Goal: Use online tool/utility: Use online tool/utility

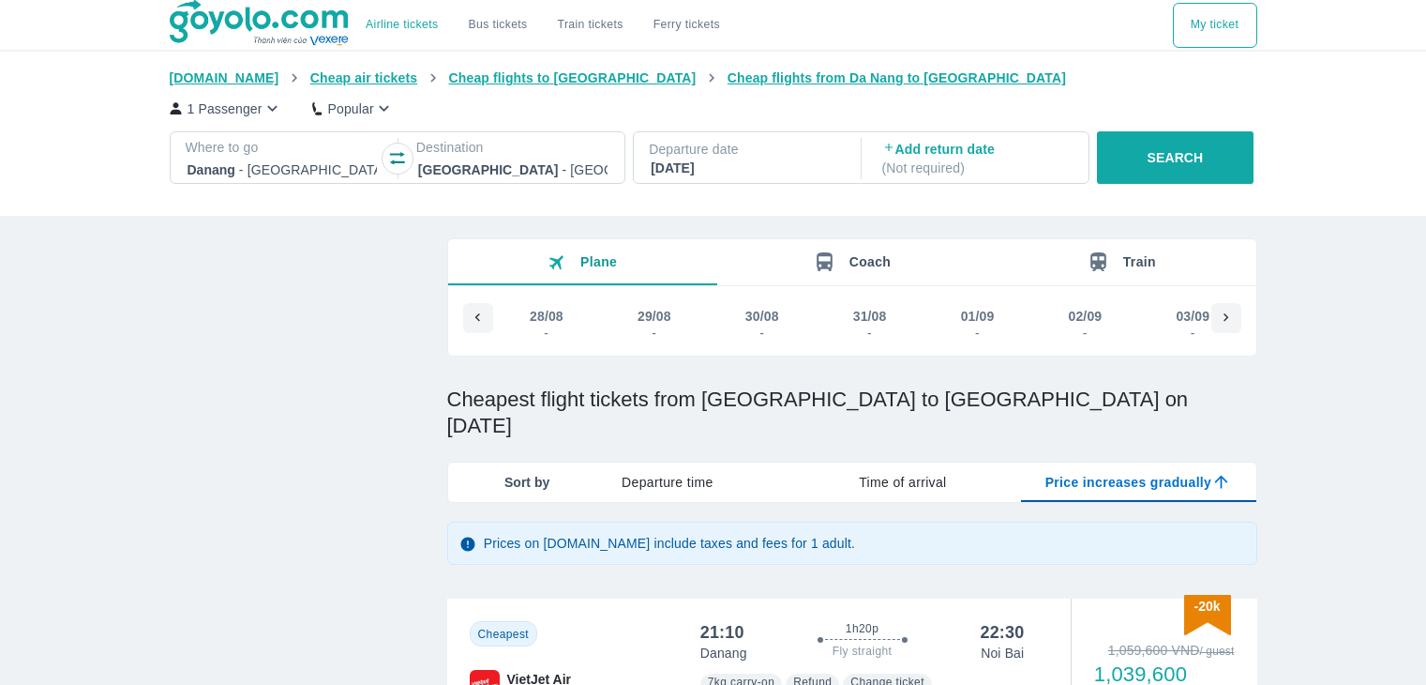
type input "97.9166666666667"
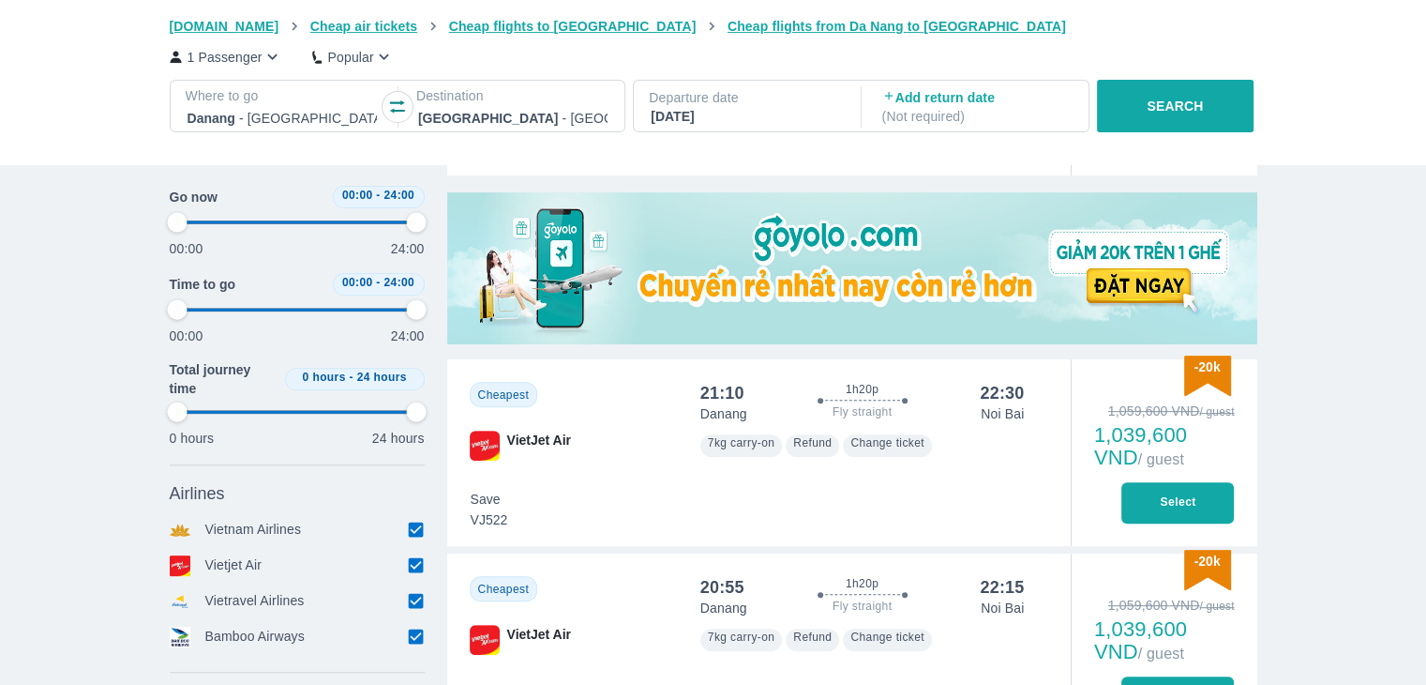
scroll to position [0, 12505]
type input "97.9166666666667"
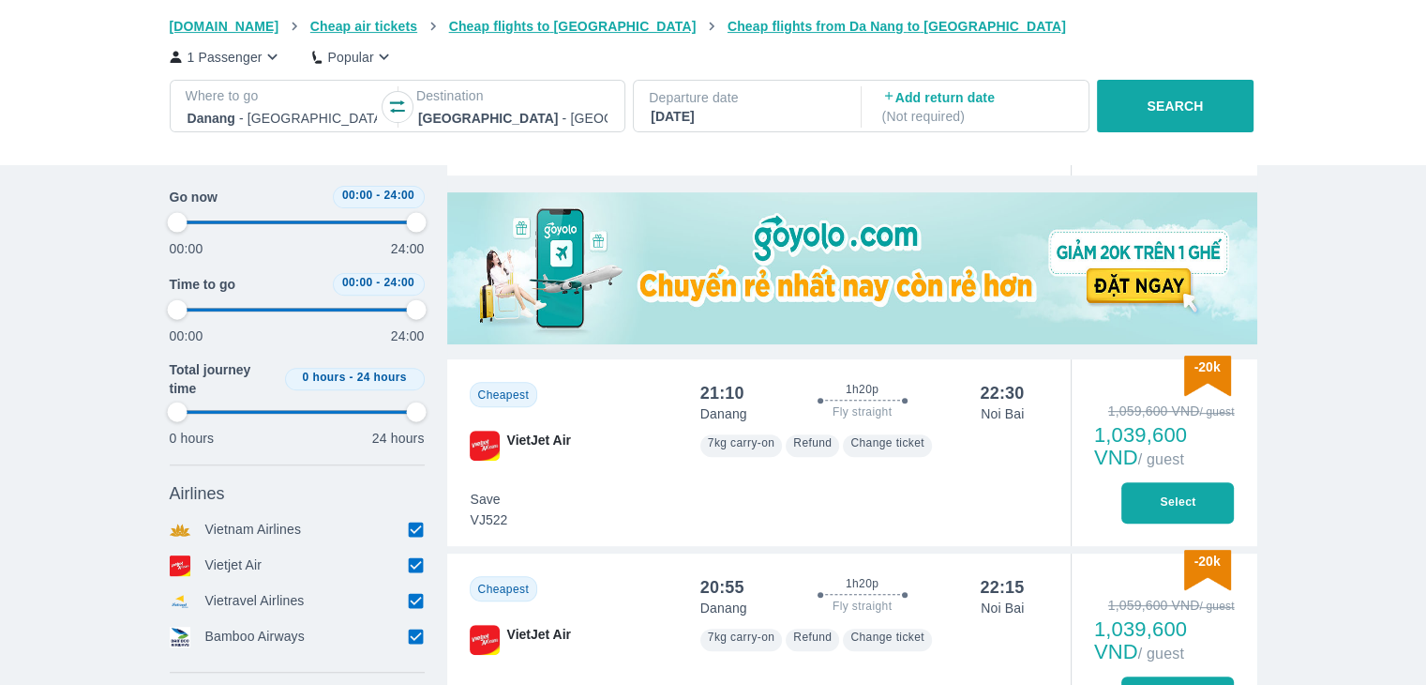
type input "97.9166666666667"
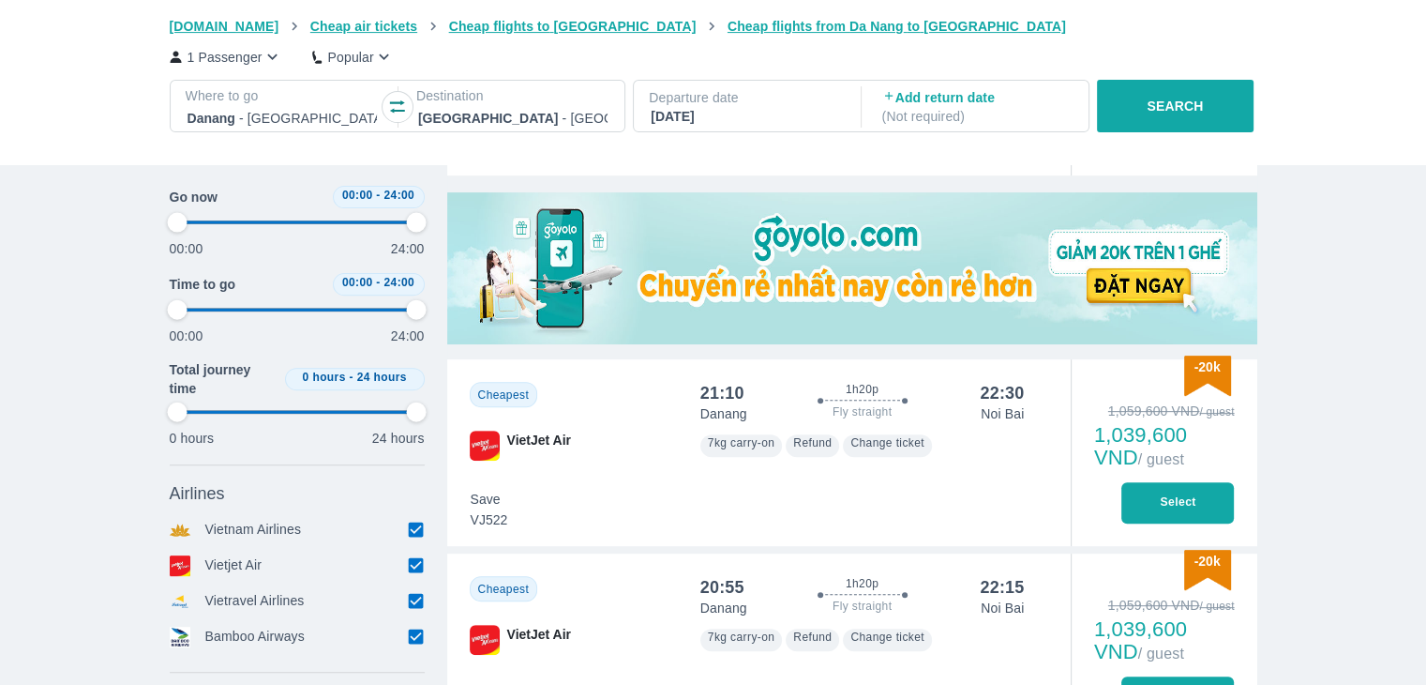
type input "97.9166666666667"
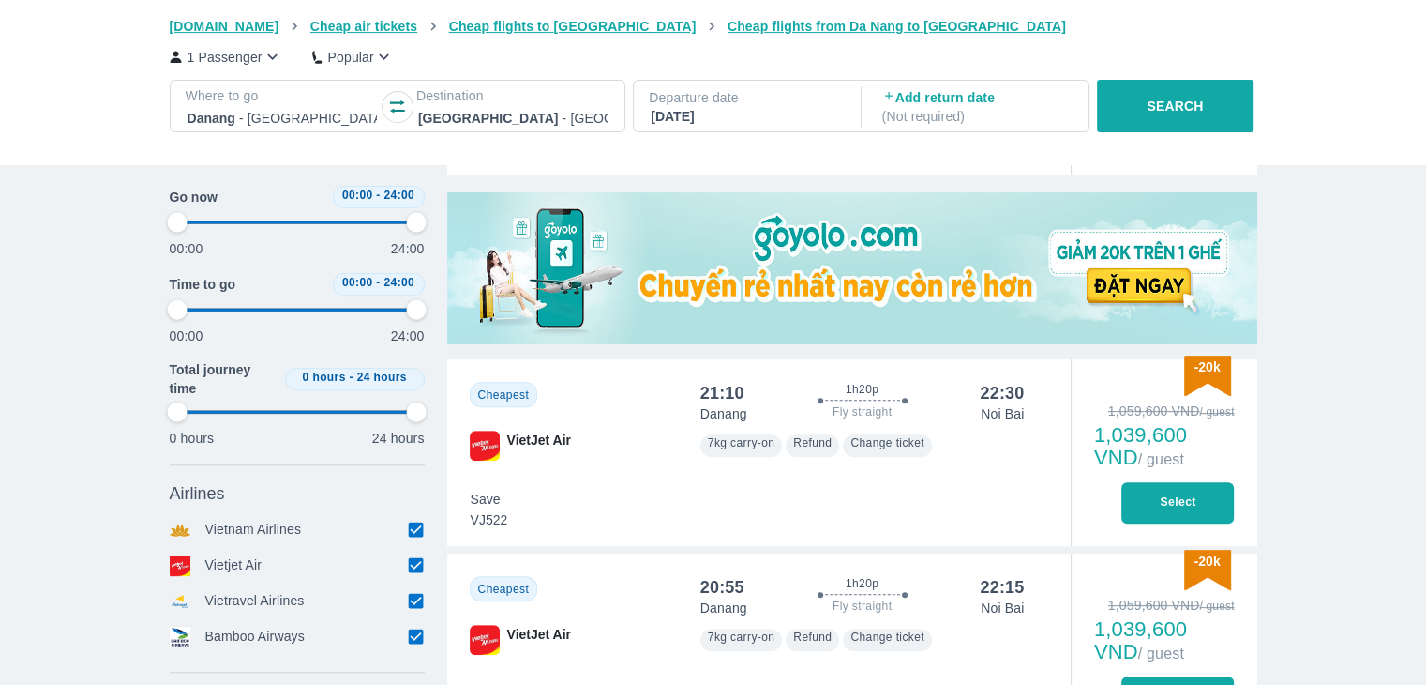
type input "97.9166666666667"
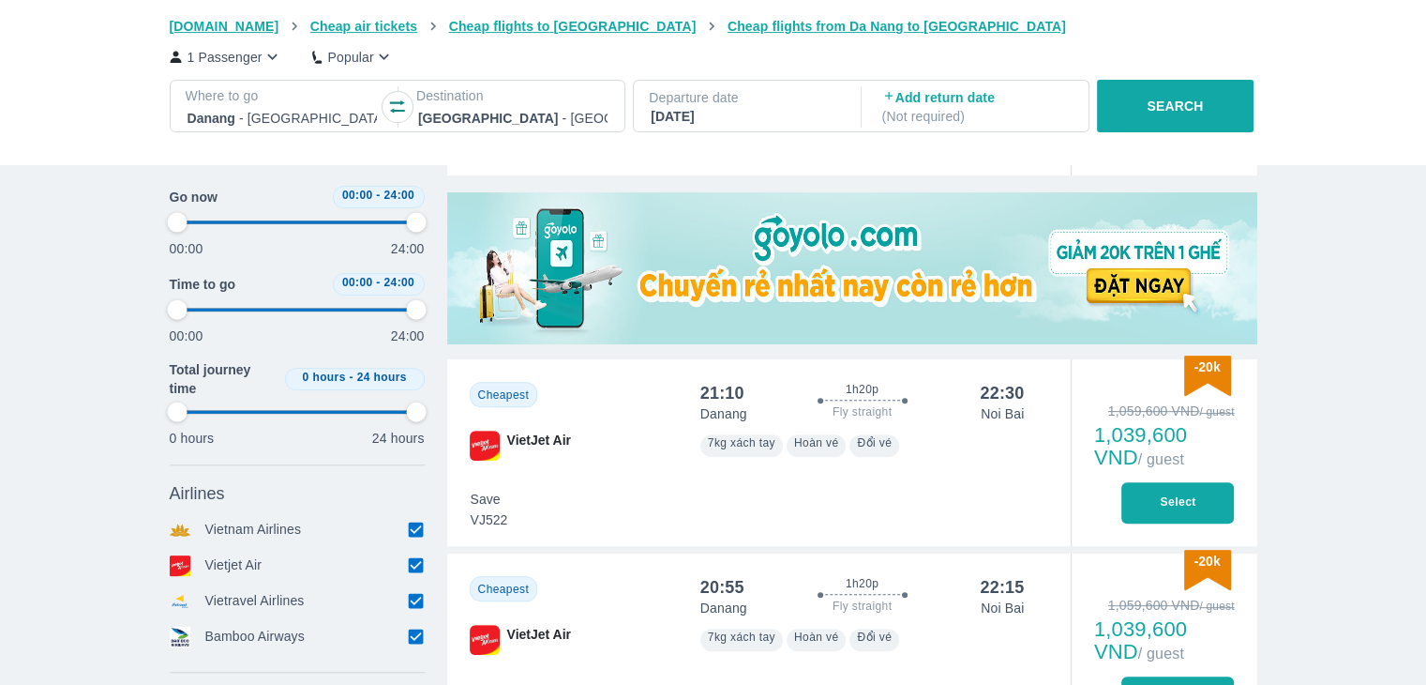
type input "97.9166666666667"
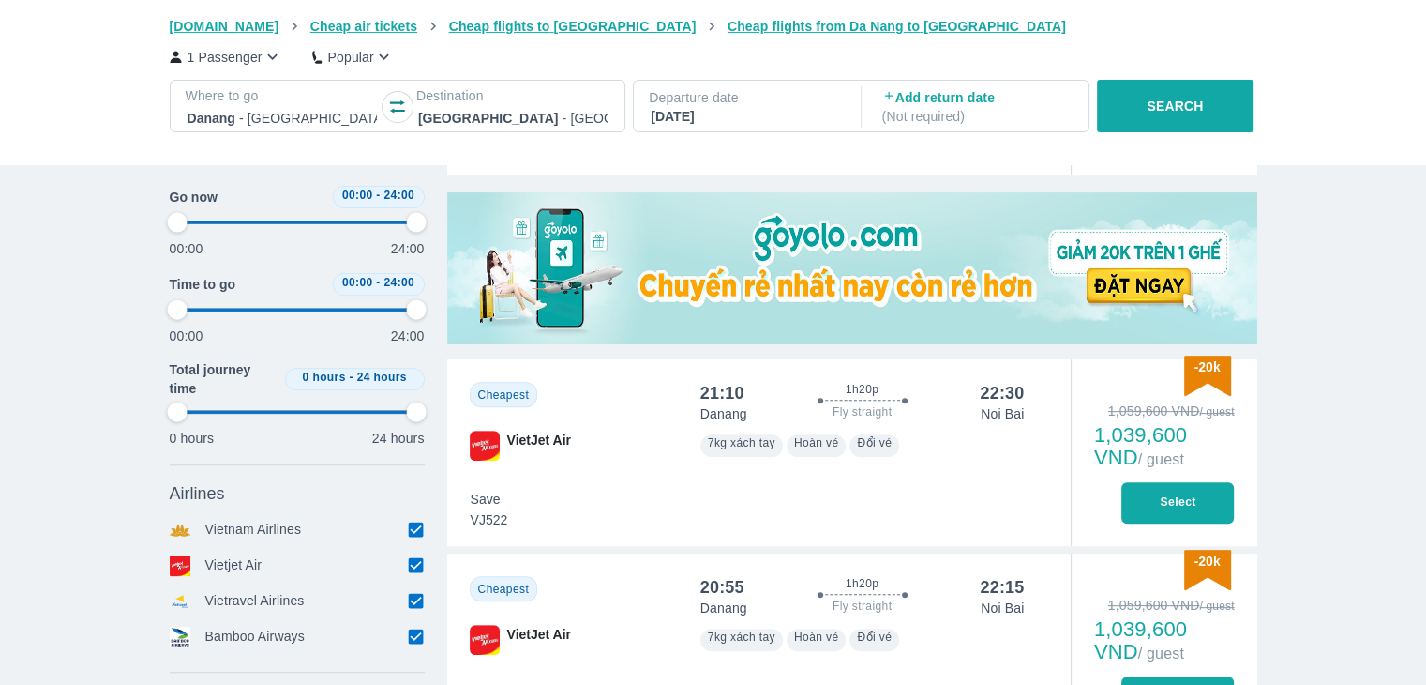
type input "97.9166666666667"
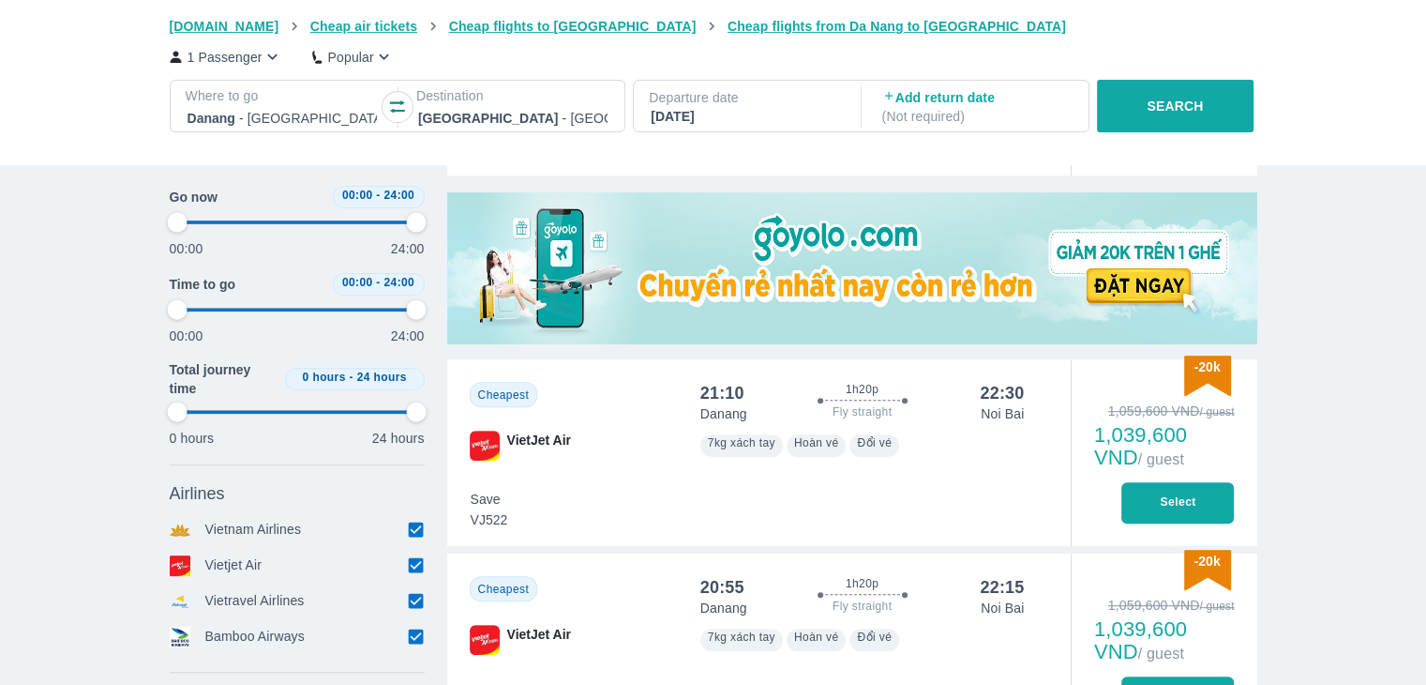
type input "97.9166666666667"
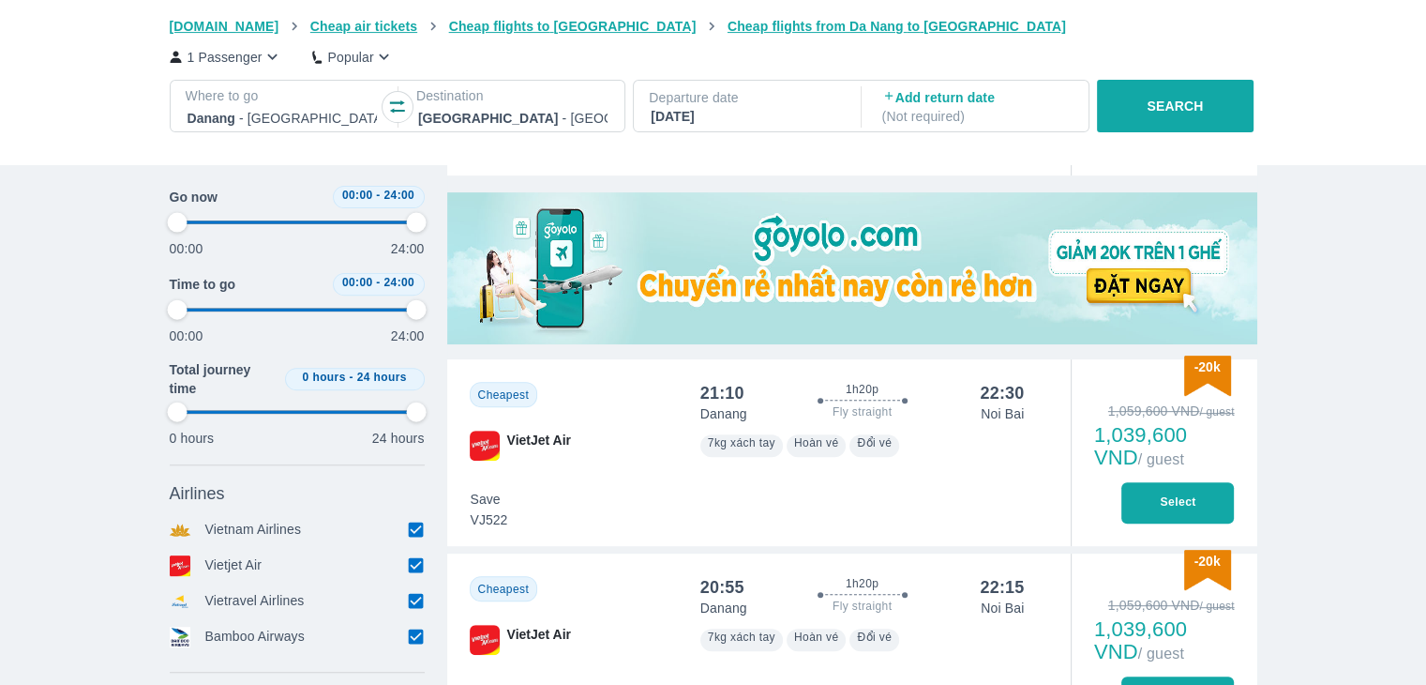
type input "97.9166666666667"
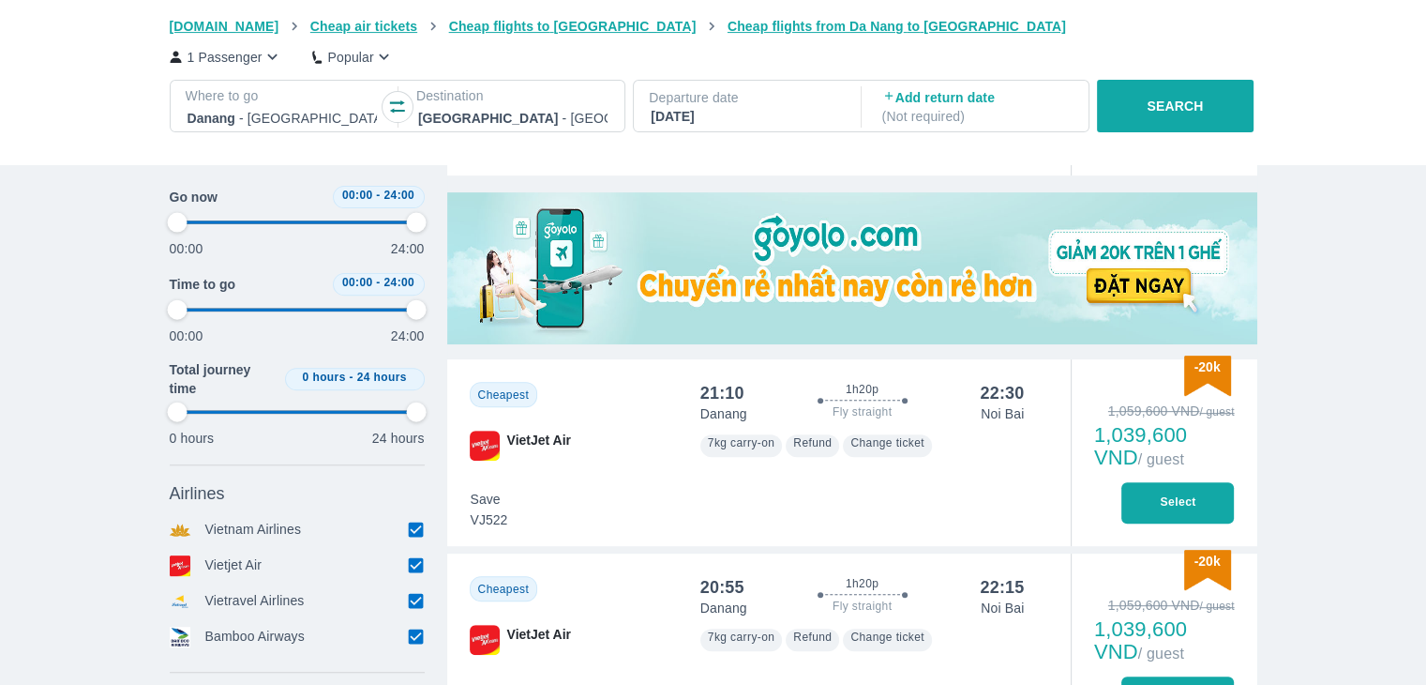
type input "97.9166666666667"
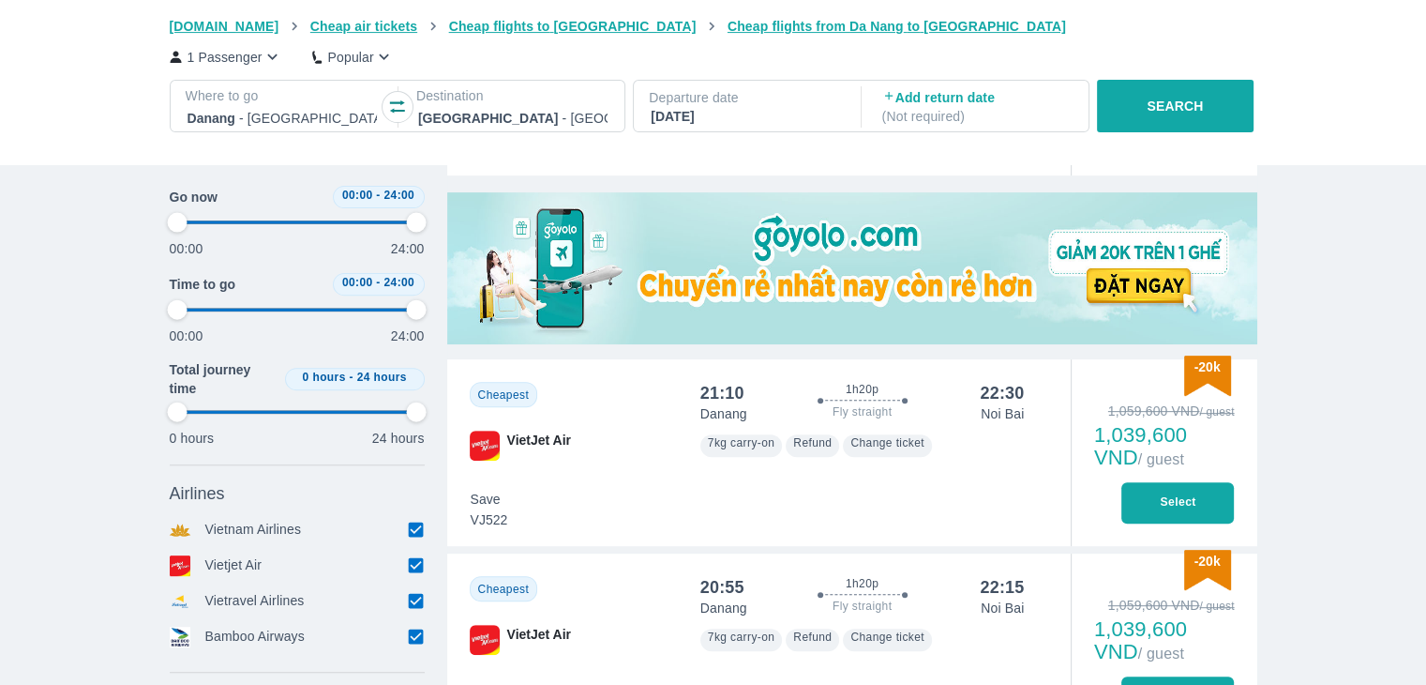
type input "97.9166666666667"
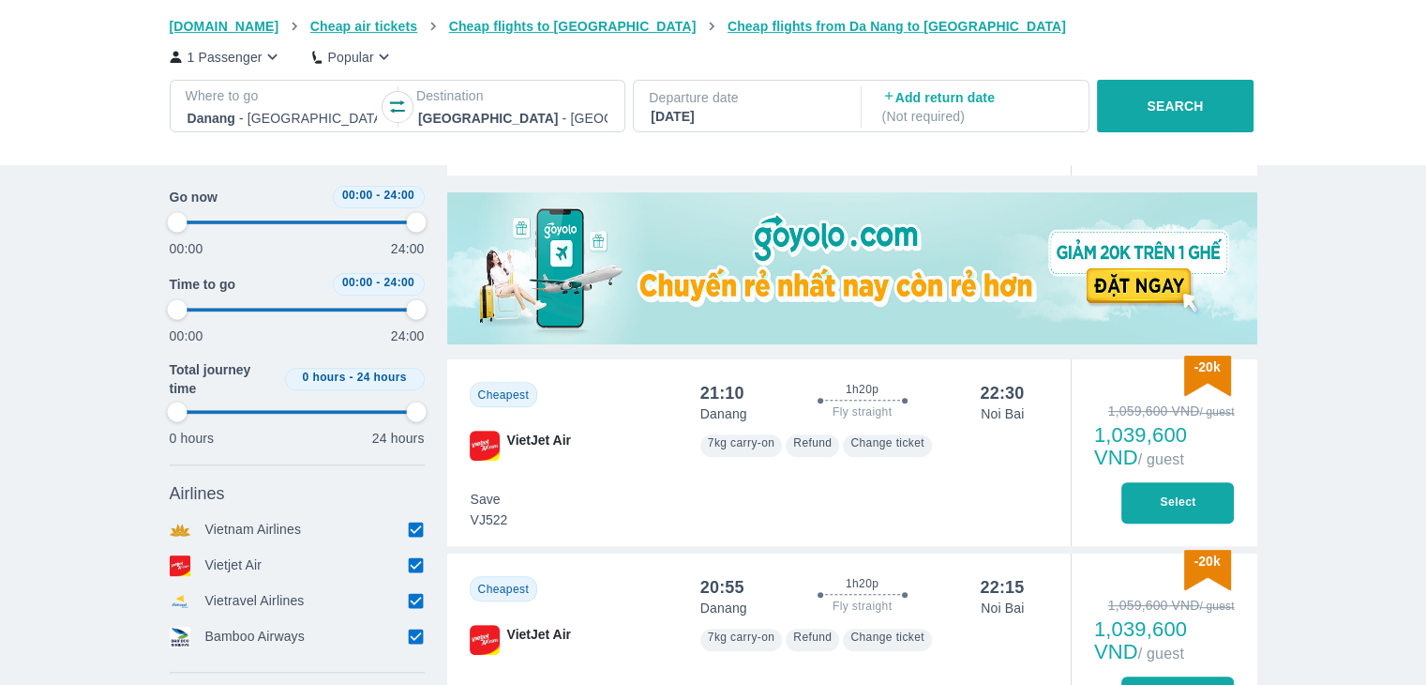
type input "97.9166666666667"
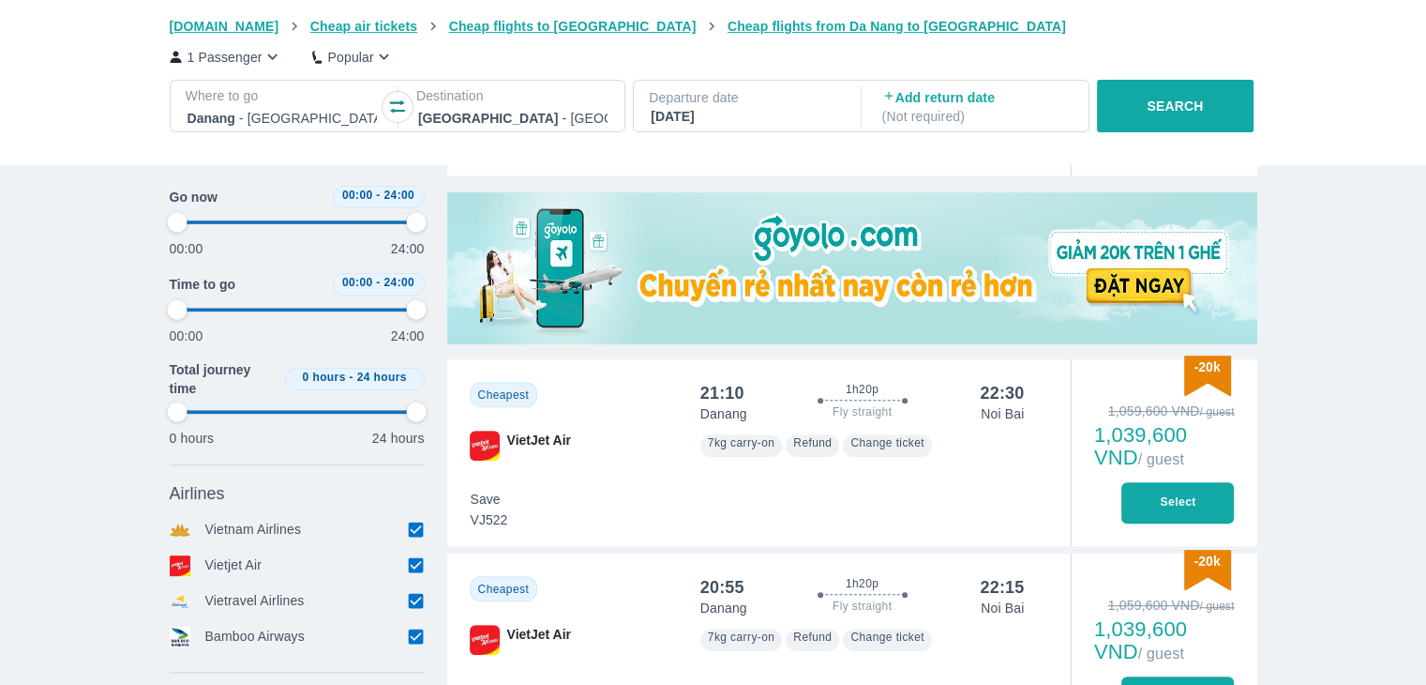
type input "97.9166666666667"
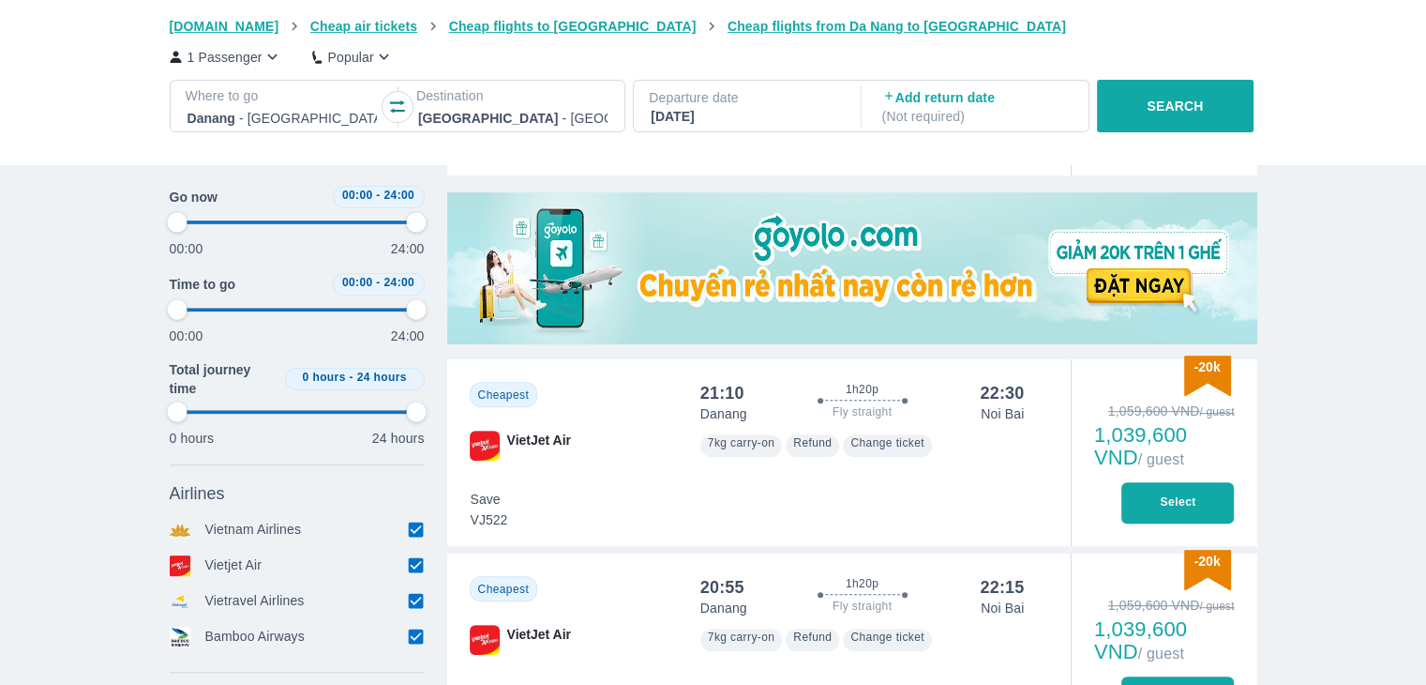
type input "97.9166666666667"
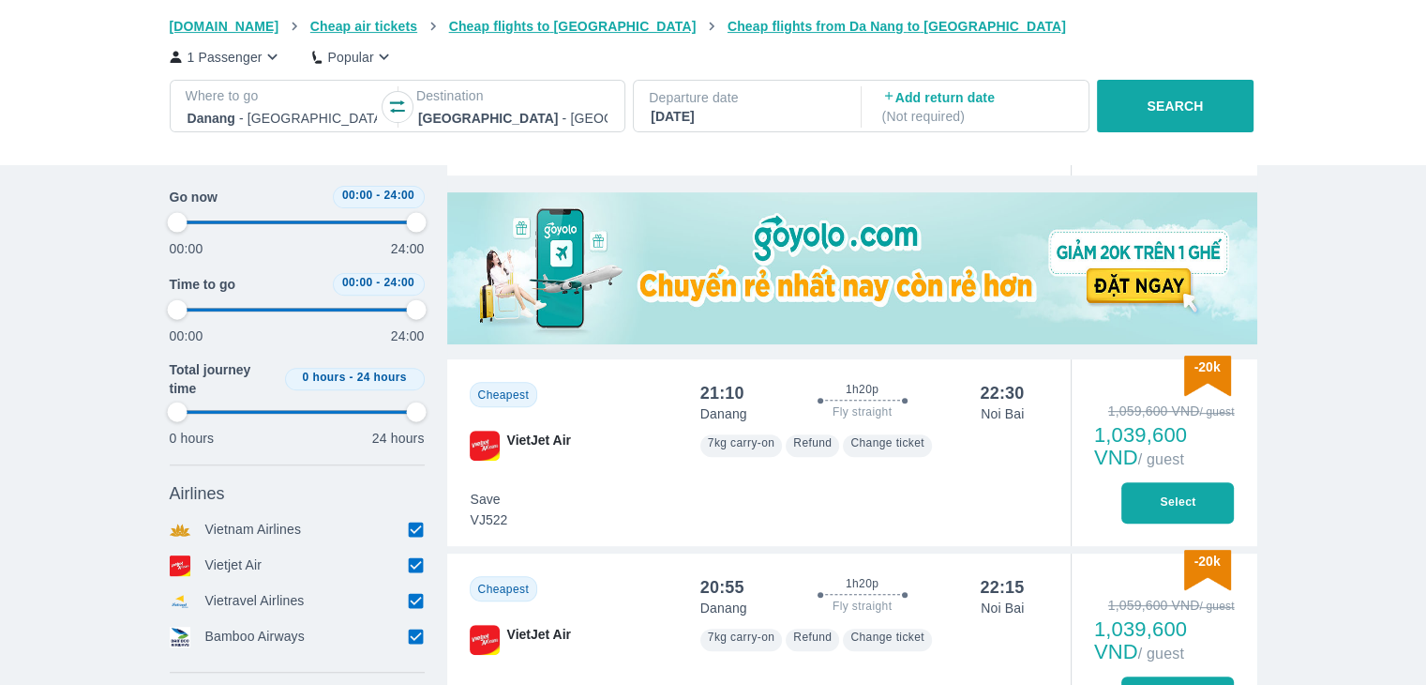
type input "97.9166666666667"
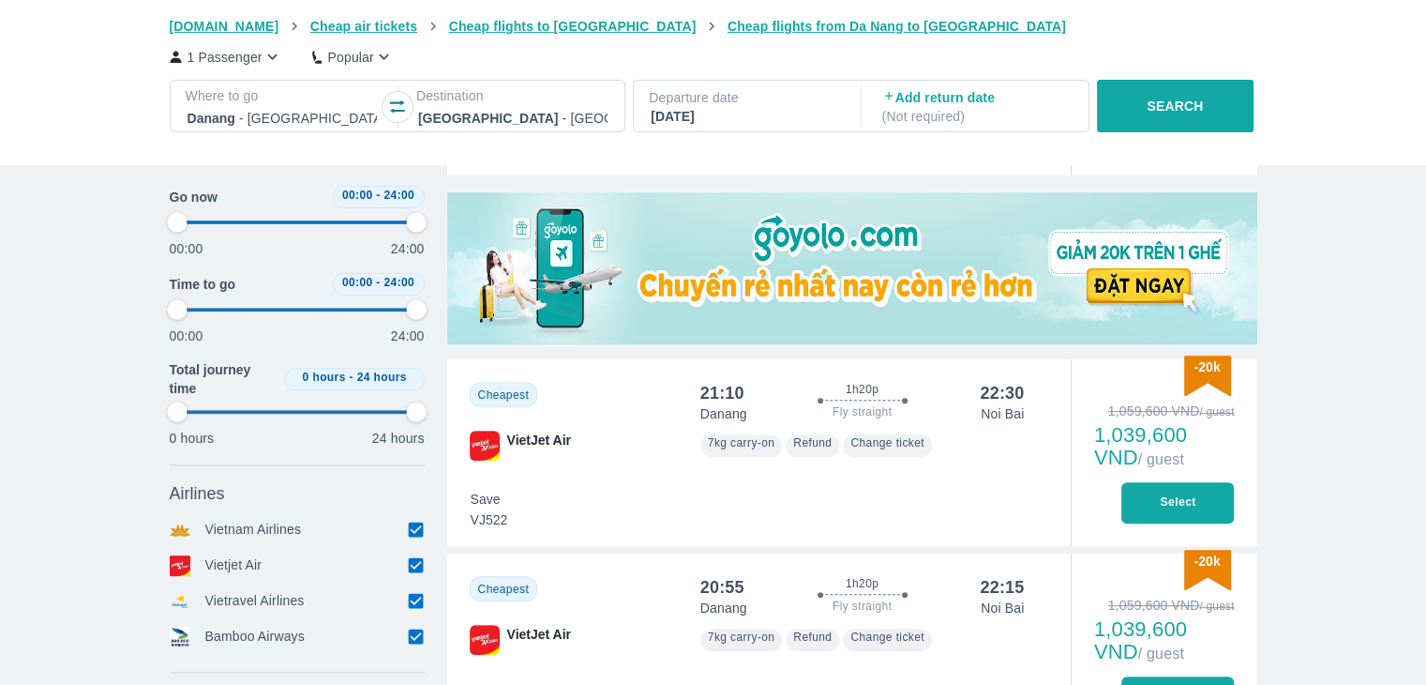
type input "97.9166666666667"
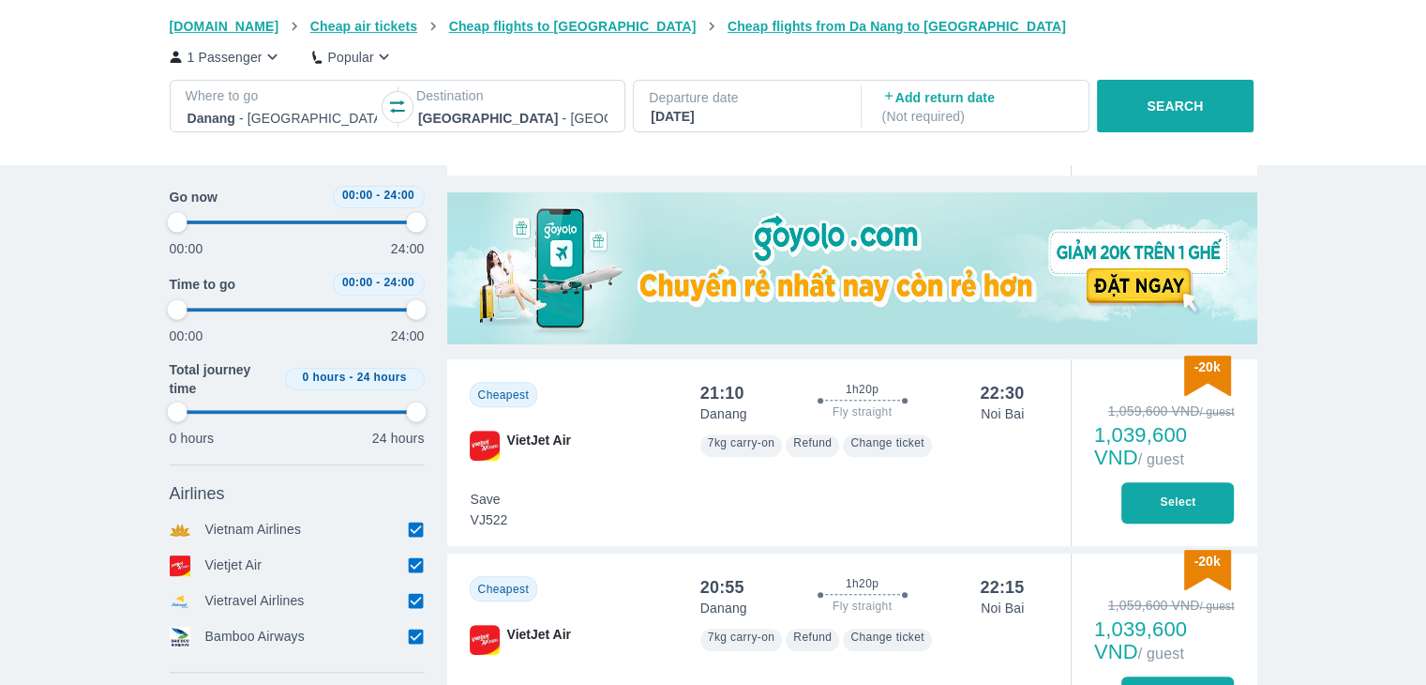
type input "97.9166666666667"
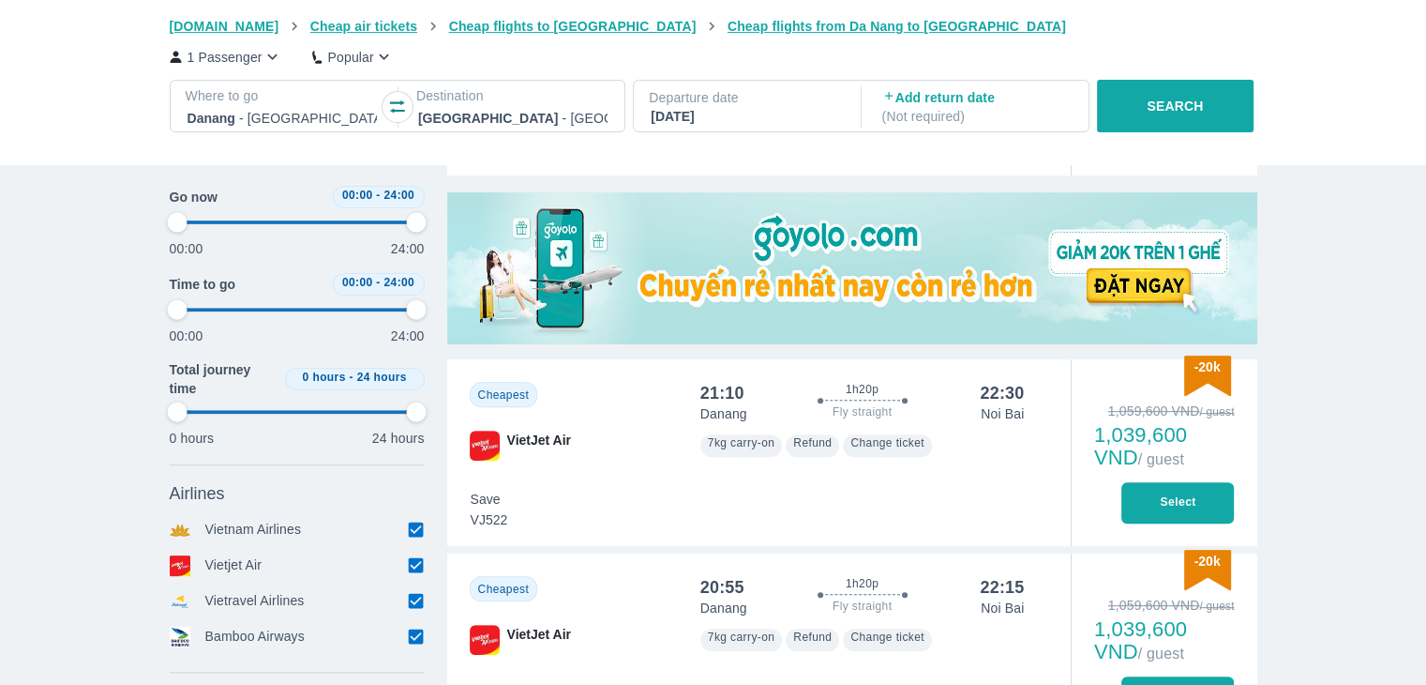
type input "97.9166666666667"
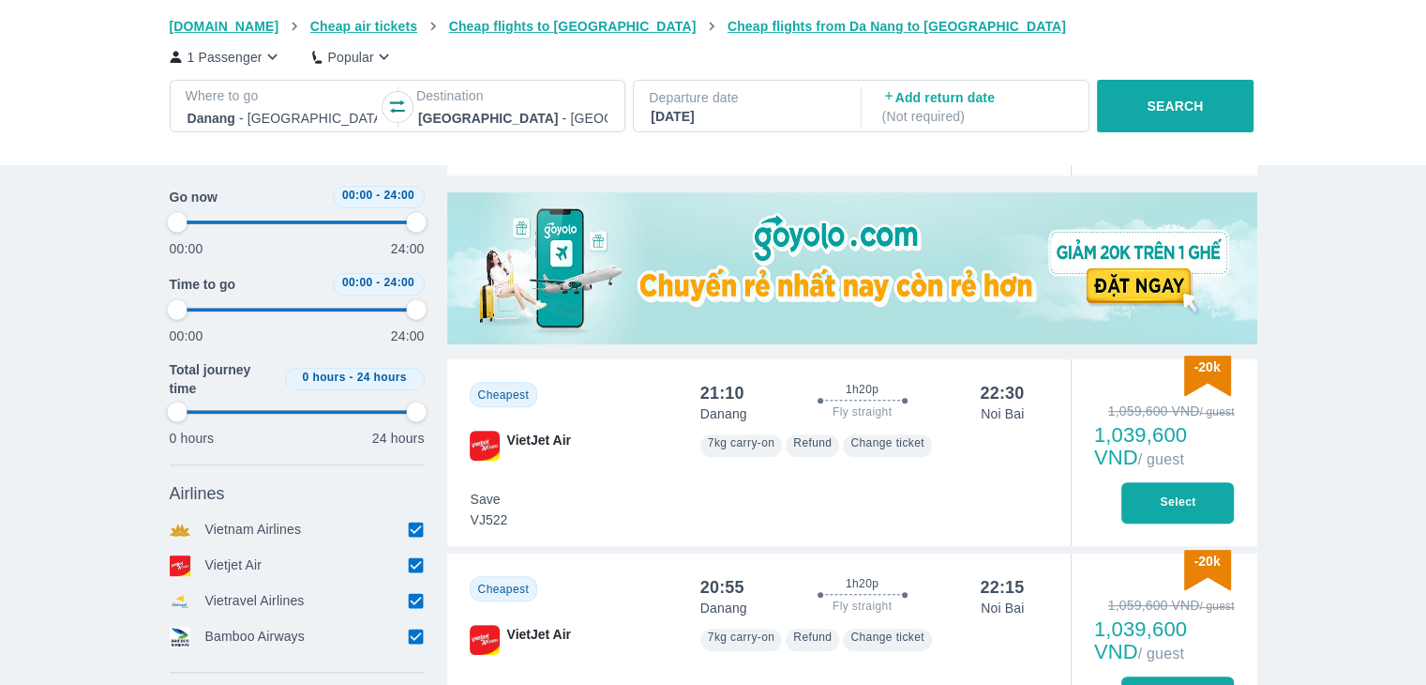
type input "97.9166666666667"
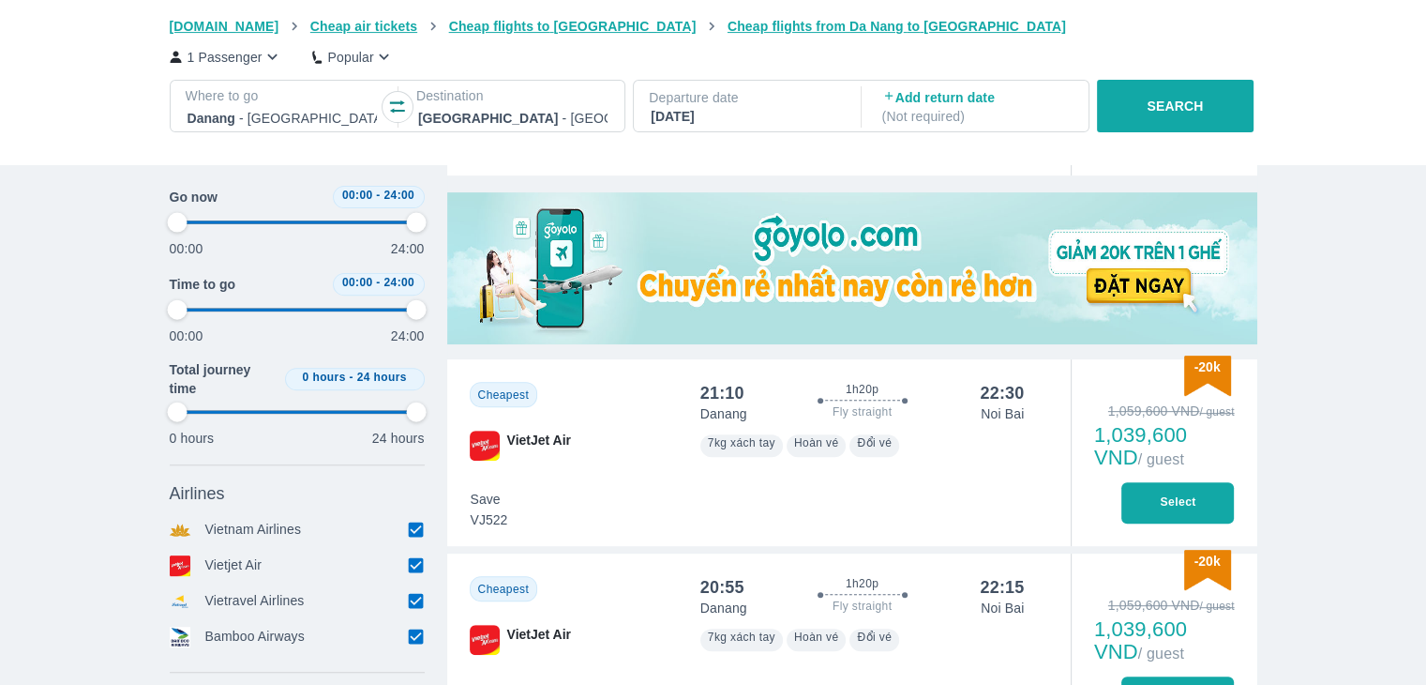
type input "97.9166666666667"
